Goal: Find specific page/section: Find specific page/section

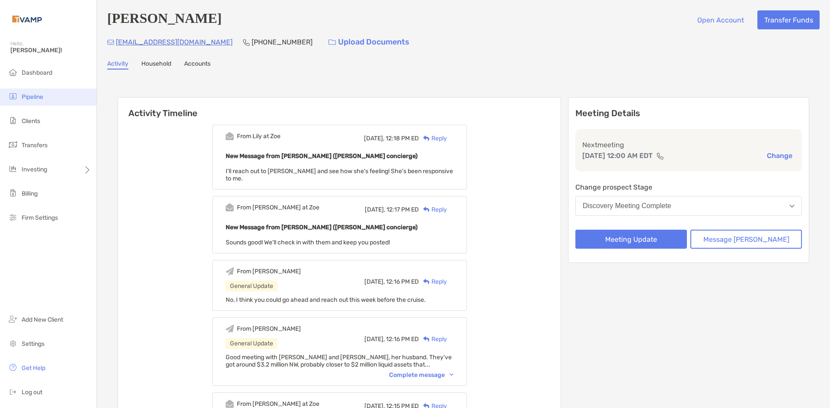
click at [42, 105] on li "Pipeline" at bounding box center [48, 97] width 96 height 17
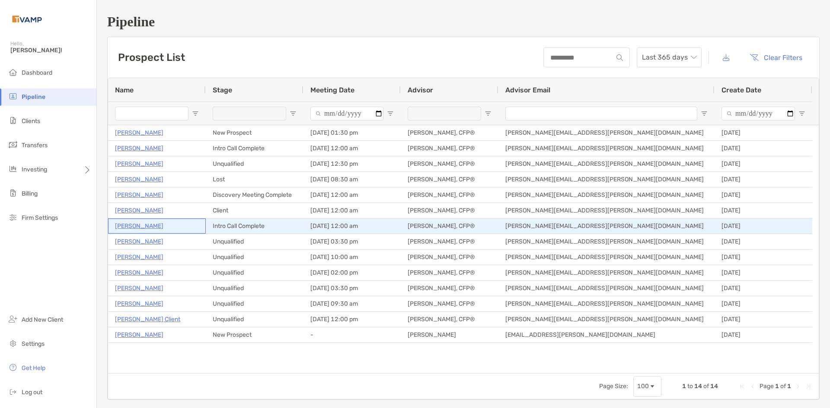
click at [131, 222] on p "[PERSON_NAME]" at bounding box center [139, 226] width 48 height 11
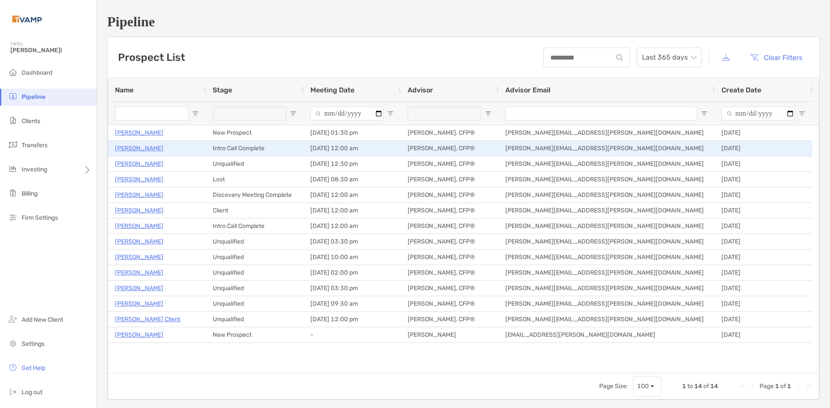
click at [141, 150] on p "Elaine Cashion" at bounding box center [139, 148] width 48 height 11
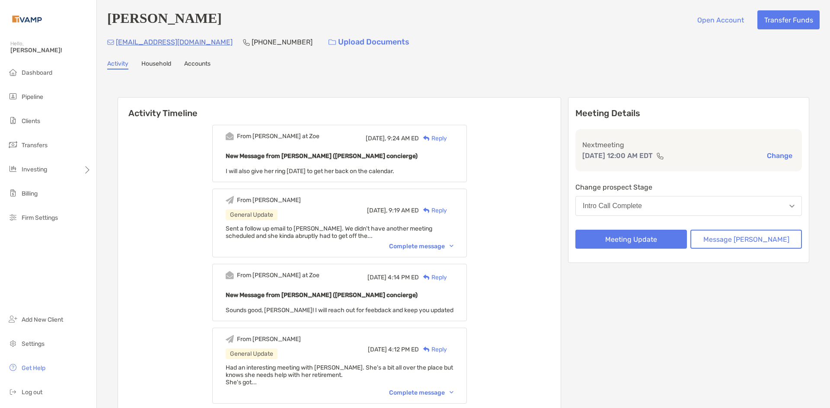
click at [453, 245] on div "Complete message" at bounding box center [421, 246] width 64 height 7
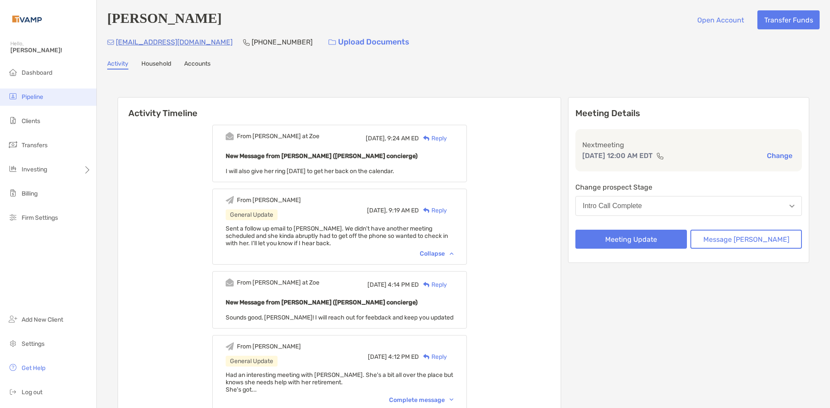
click at [38, 94] on span "Pipeline" at bounding box center [33, 96] width 22 height 7
